Goal: Task Accomplishment & Management: Manage account settings

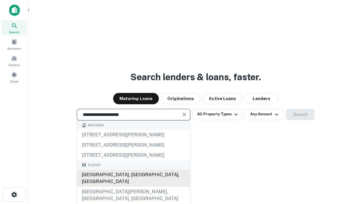
click at [133, 187] on div "[GEOGRAPHIC_DATA], [GEOGRAPHIC_DATA], [GEOGRAPHIC_DATA]" at bounding box center [133, 178] width 113 height 17
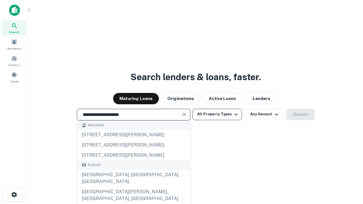
type input "**********"
click at [217, 114] on button "All Property Types" at bounding box center [216, 114] width 49 height 11
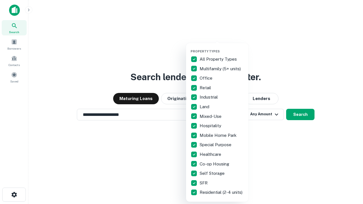
click at [222, 48] on button "button" at bounding box center [221, 48] width 62 height 0
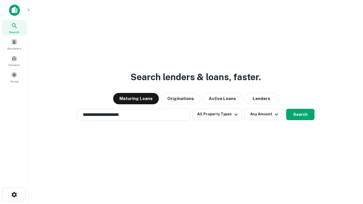
scroll to position [9, 0]
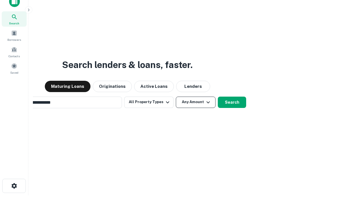
click at [176, 97] on button "Any Amount" at bounding box center [196, 102] width 40 height 11
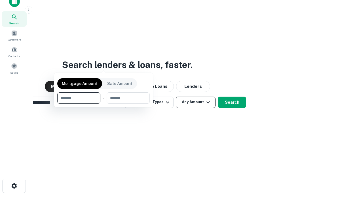
scroll to position [9, 0]
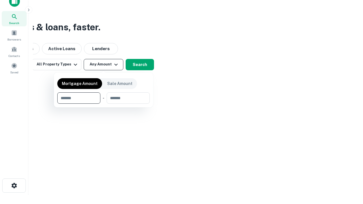
type input "*******"
click at [103, 104] on button "button" at bounding box center [103, 104] width 92 height 0
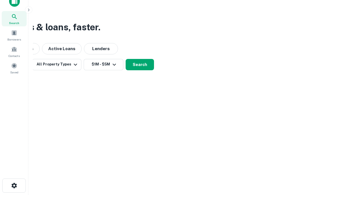
scroll to position [9, 0]
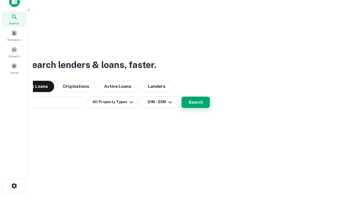
click at [181, 97] on button "Search" at bounding box center [195, 102] width 28 height 11
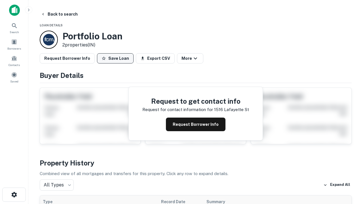
click at [115, 58] on button "Save Loan" at bounding box center [115, 58] width 37 height 10
click at [116, 58] on button "Loan Saved" at bounding box center [116, 58] width 39 height 10
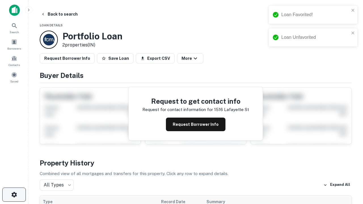
click at [14, 195] on icon "button" at bounding box center [14, 194] width 7 height 7
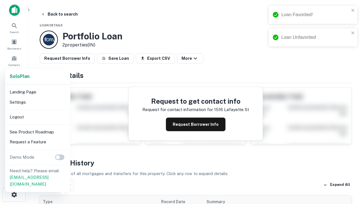
click at [37, 117] on li "Logout" at bounding box center [37, 117] width 61 height 10
